Goal: Navigation & Orientation: Find specific page/section

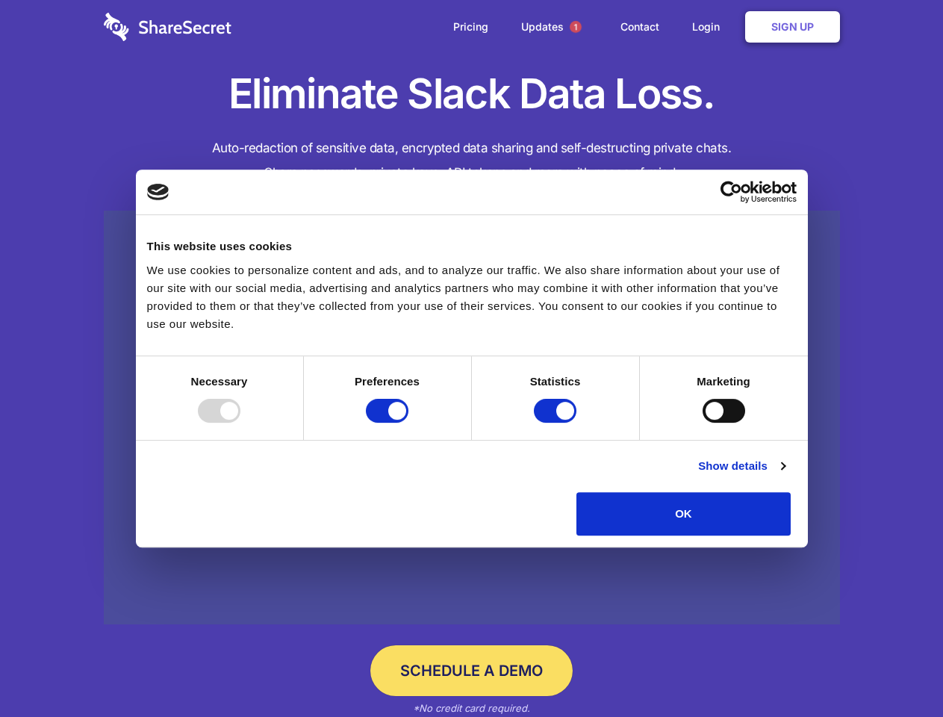
click at [240, 423] on div at bounding box center [219, 411] width 43 height 24
click at [409, 423] on input "Preferences" at bounding box center [387, 411] width 43 height 24
checkbox input "false"
click at [557, 423] on input "Statistics" at bounding box center [555, 411] width 43 height 24
checkbox input "false"
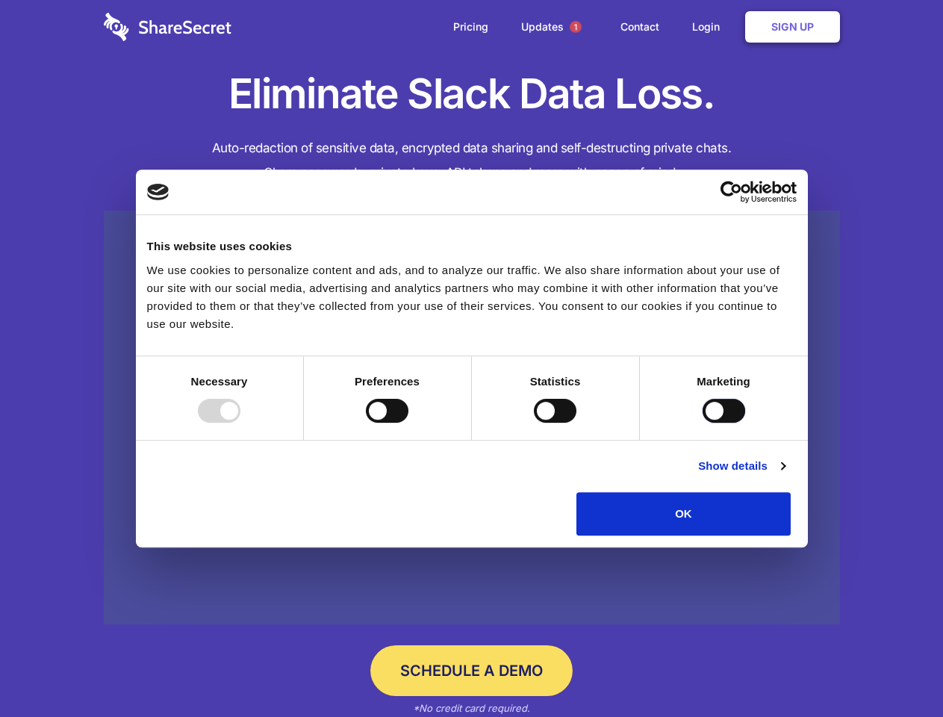
click at [703, 423] on input "Marketing" at bounding box center [724, 411] width 43 height 24
checkbox input "true"
click at [785, 475] on link "Show details" at bounding box center [741, 466] width 87 height 18
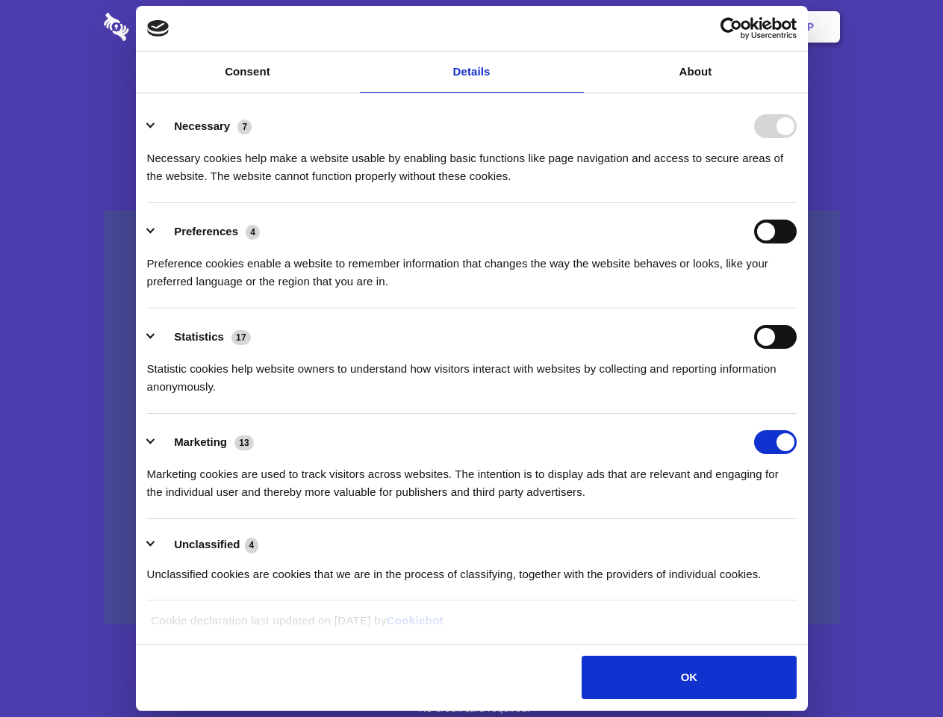
click at [797, 185] on div "Necessary cookies help make a website usable by enabling basic functions like p…" at bounding box center [472, 161] width 650 height 47
click at [575, 27] on span "1" at bounding box center [576, 27] width 12 height 12
